Goal: Navigation & Orientation: Find specific page/section

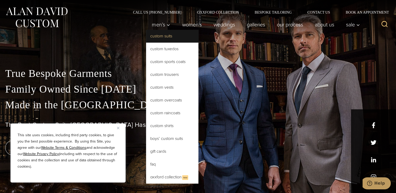
click at [168, 38] on link "Custom Suits" at bounding box center [172, 36] width 52 height 13
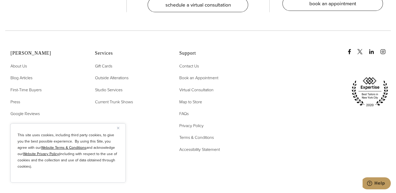
scroll to position [3087, 0]
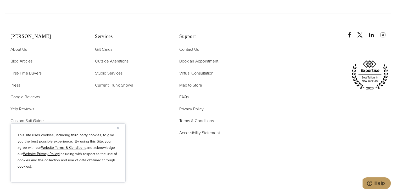
click at [119, 129] on button "Close" at bounding box center [120, 128] width 6 height 6
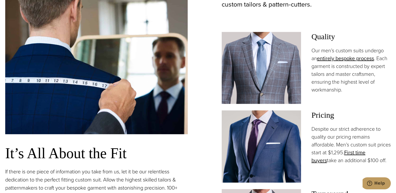
scroll to position [287, 0]
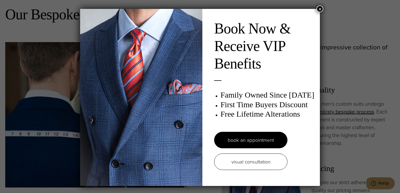
click at [321, 9] on button "×" at bounding box center [319, 8] width 7 height 7
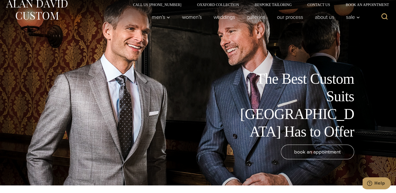
scroll to position [0, 0]
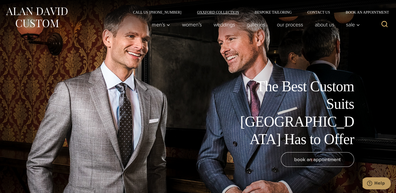
click at [217, 12] on link "Oxxford Collection" at bounding box center [218, 12] width 58 height 4
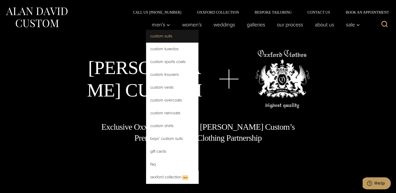
click at [158, 36] on link "Custom Suits" at bounding box center [172, 36] width 52 height 13
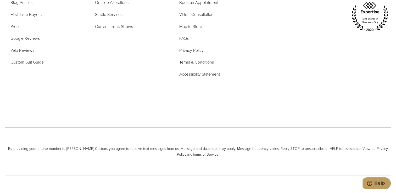
scroll to position [3158, 0]
